Goal: Information Seeking & Learning: Learn about a topic

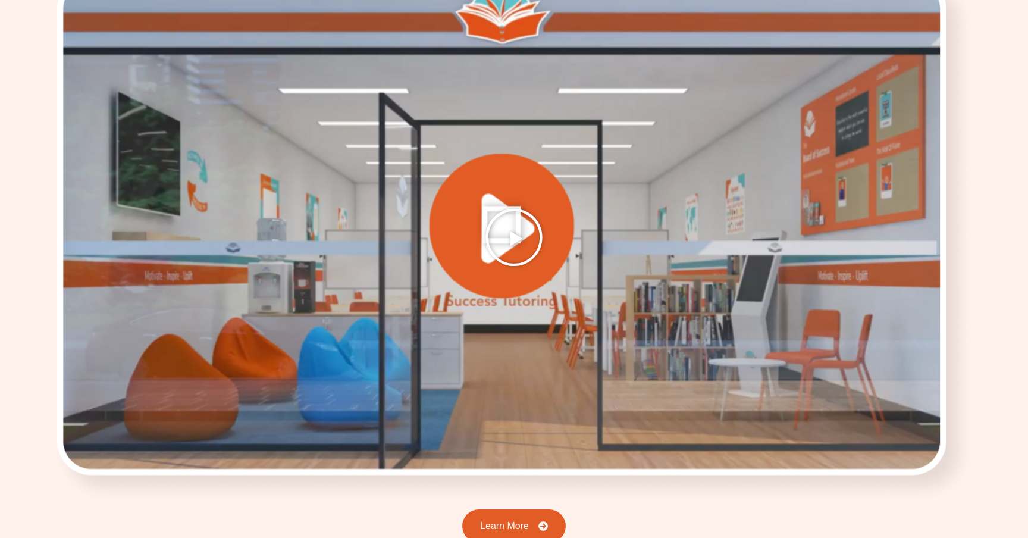
scroll to position [1637, 0]
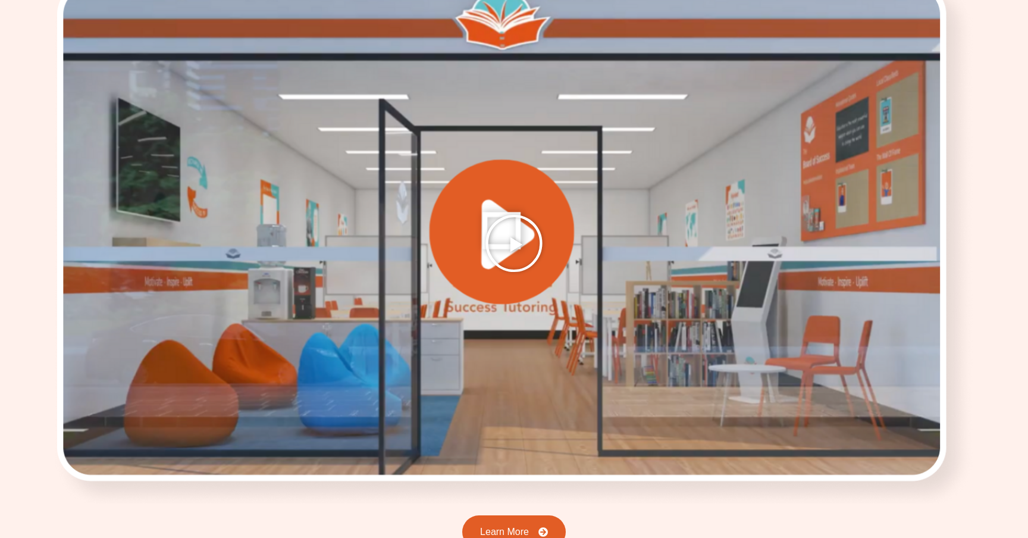
click at [519, 214] on icon "Play Video" at bounding box center [514, 244] width 60 height 60
click at [518, 214] on icon "Play Video" at bounding box center [514, 244] width 60 height 60
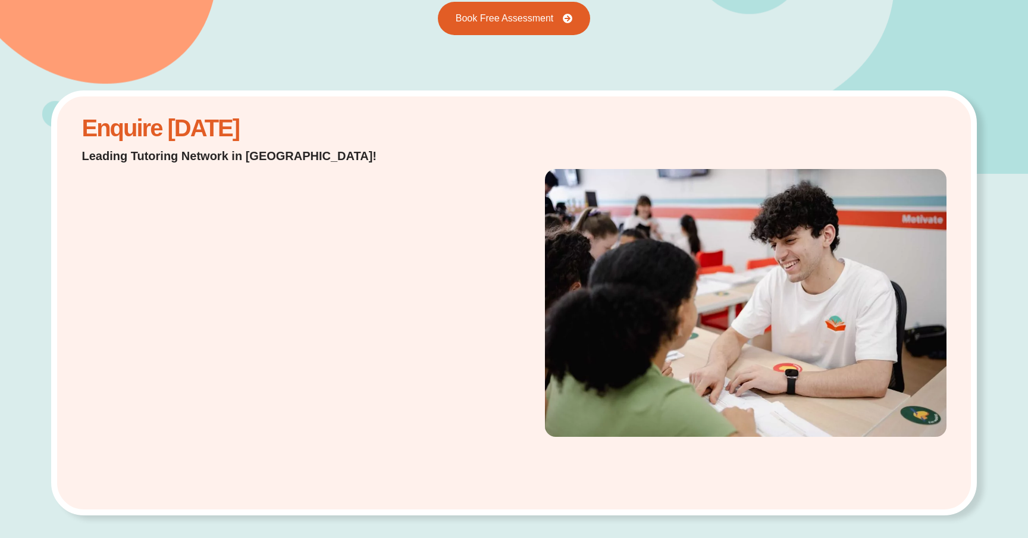
scroll to position [0, 0]
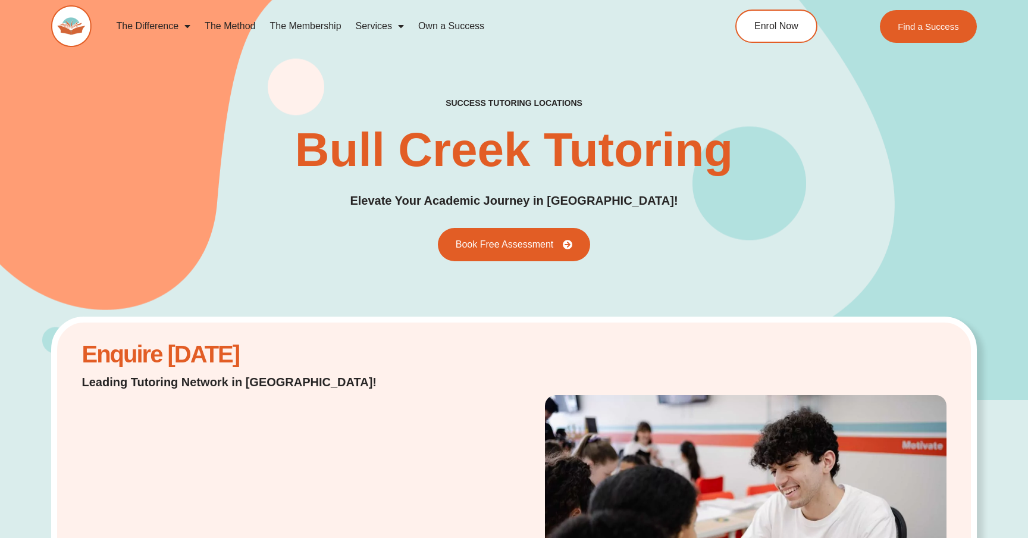
click at [165, 25] on link "The Difference" at bounding box center [153, 25] width 89 height 27
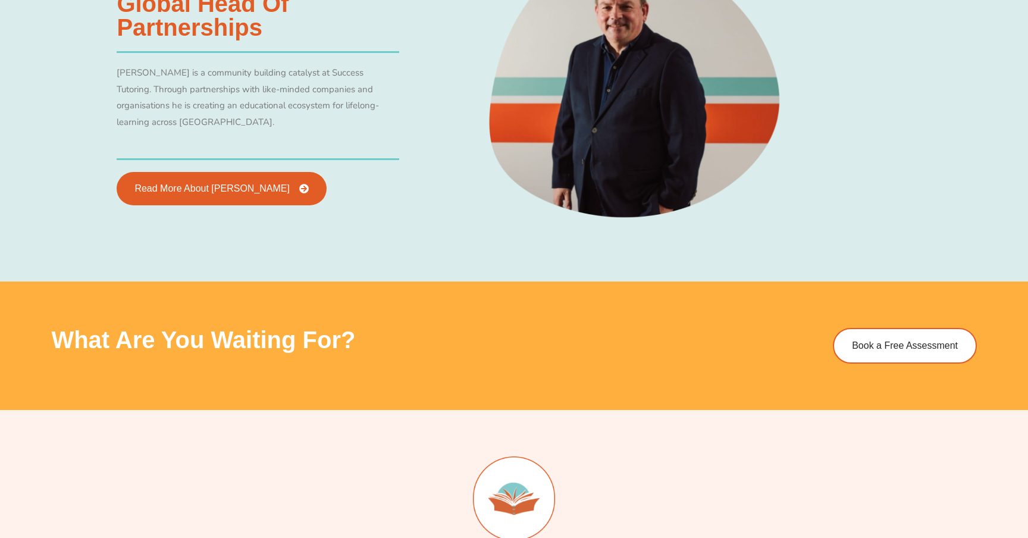
scroll to position [2358, 0]
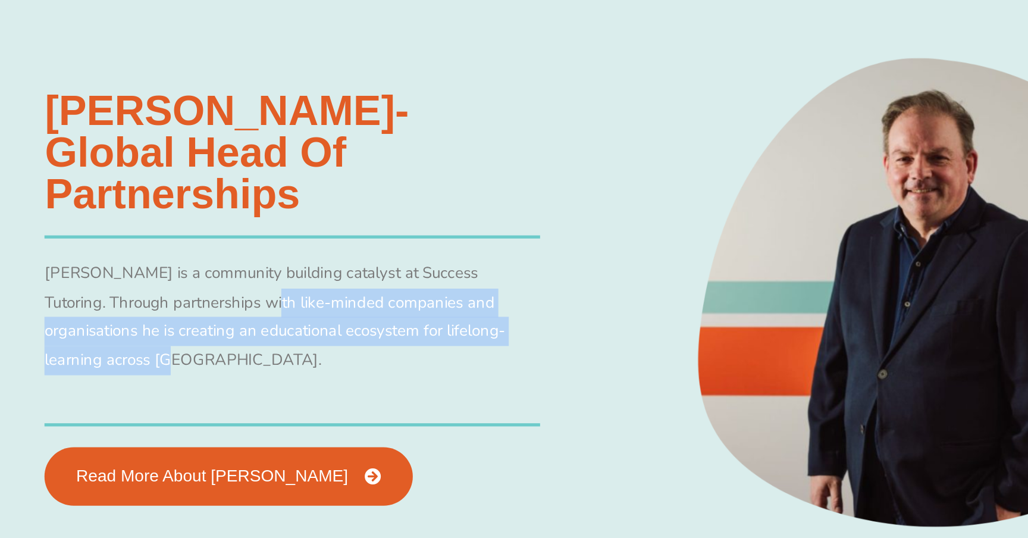
drag, startPoint x: 205, startPoint y: 252, endPoint x: 330, endPoint y: 294, distance: 131.7
click at [333, 296] on p "Allan is a community building catalyst at Success Tutoring. Through partnership…" at bounding box center [258, 276] width 283 height 66
